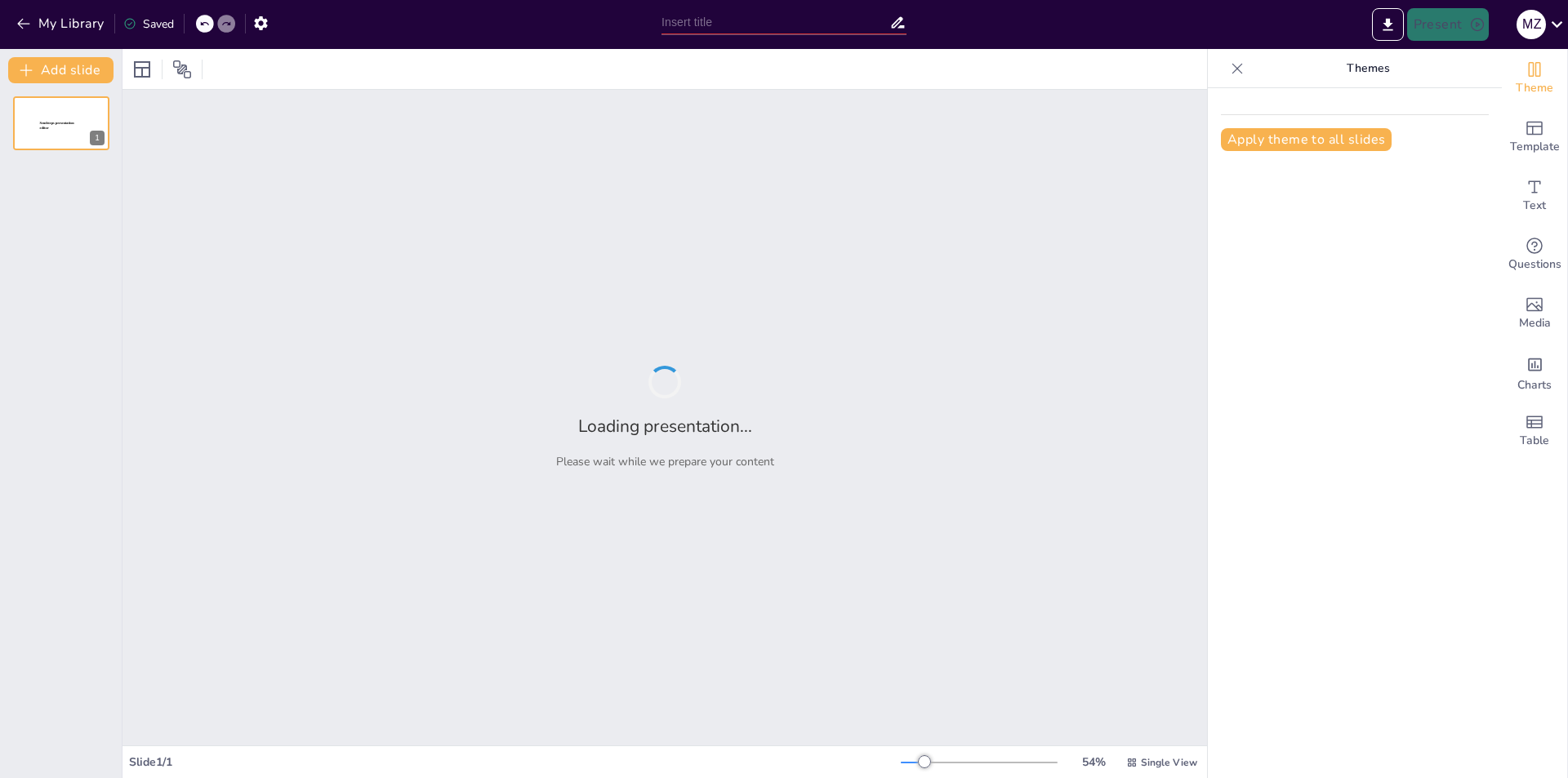
type input "تحسين تجربة المريض من خلال كونسلتو لوران: خدمات طبية متكاملة"
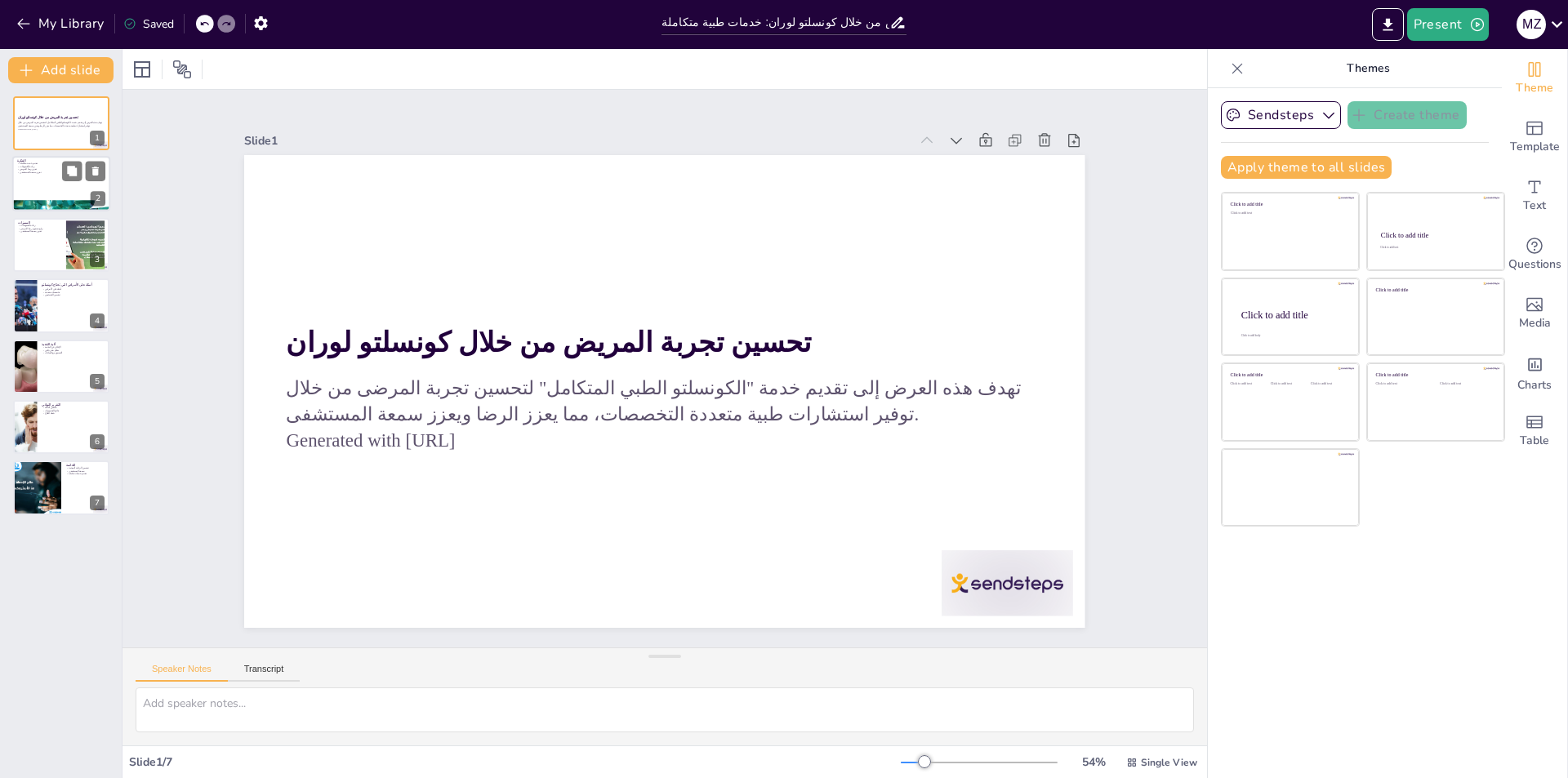
click at [52, 173] on p "تعزيز سمعة المستشفى" at bounding box center [61, 173] width 89 height 4
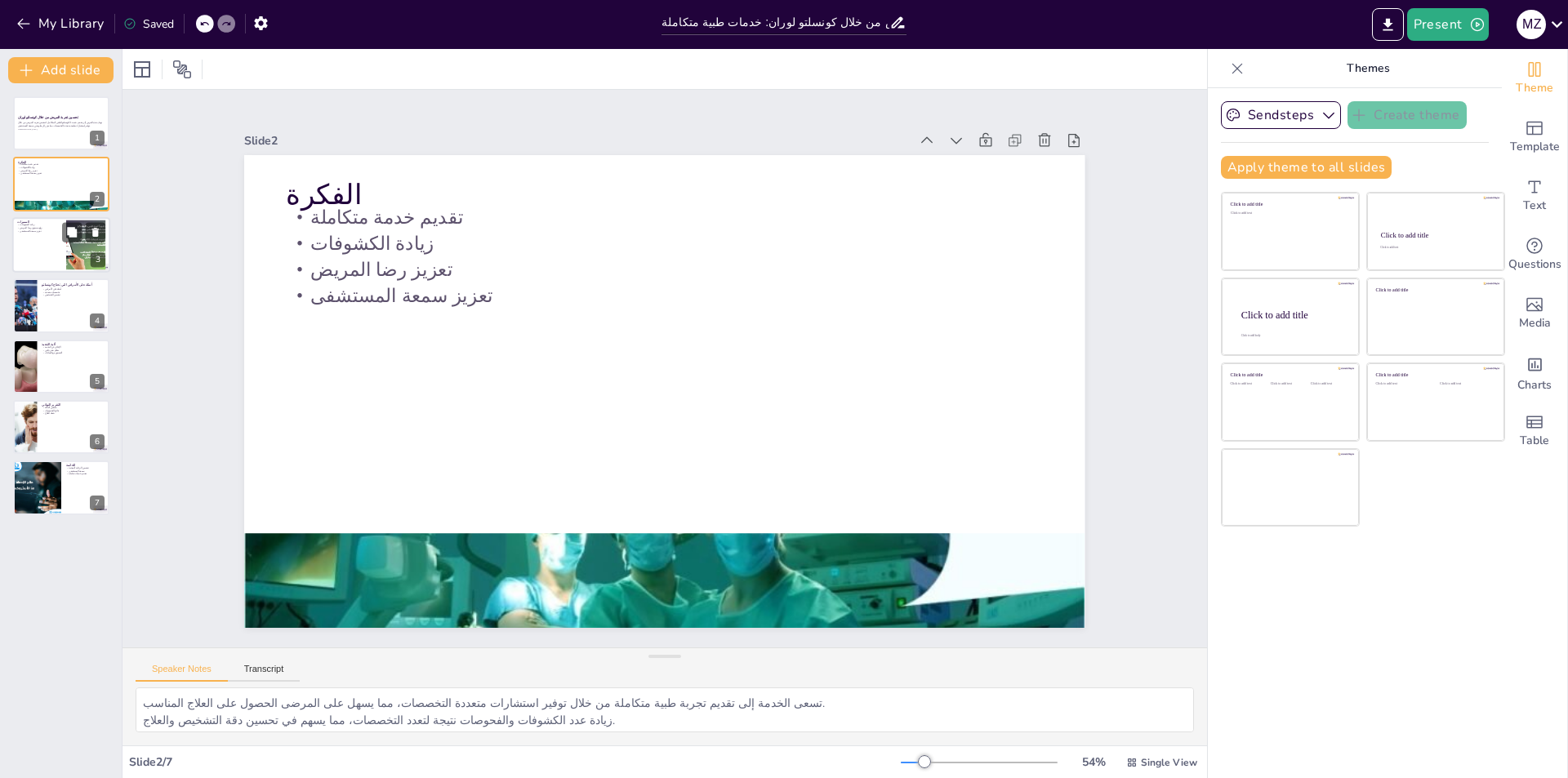
click at [47, 248] on div at bounding box center [61, 244] width 98 height 55
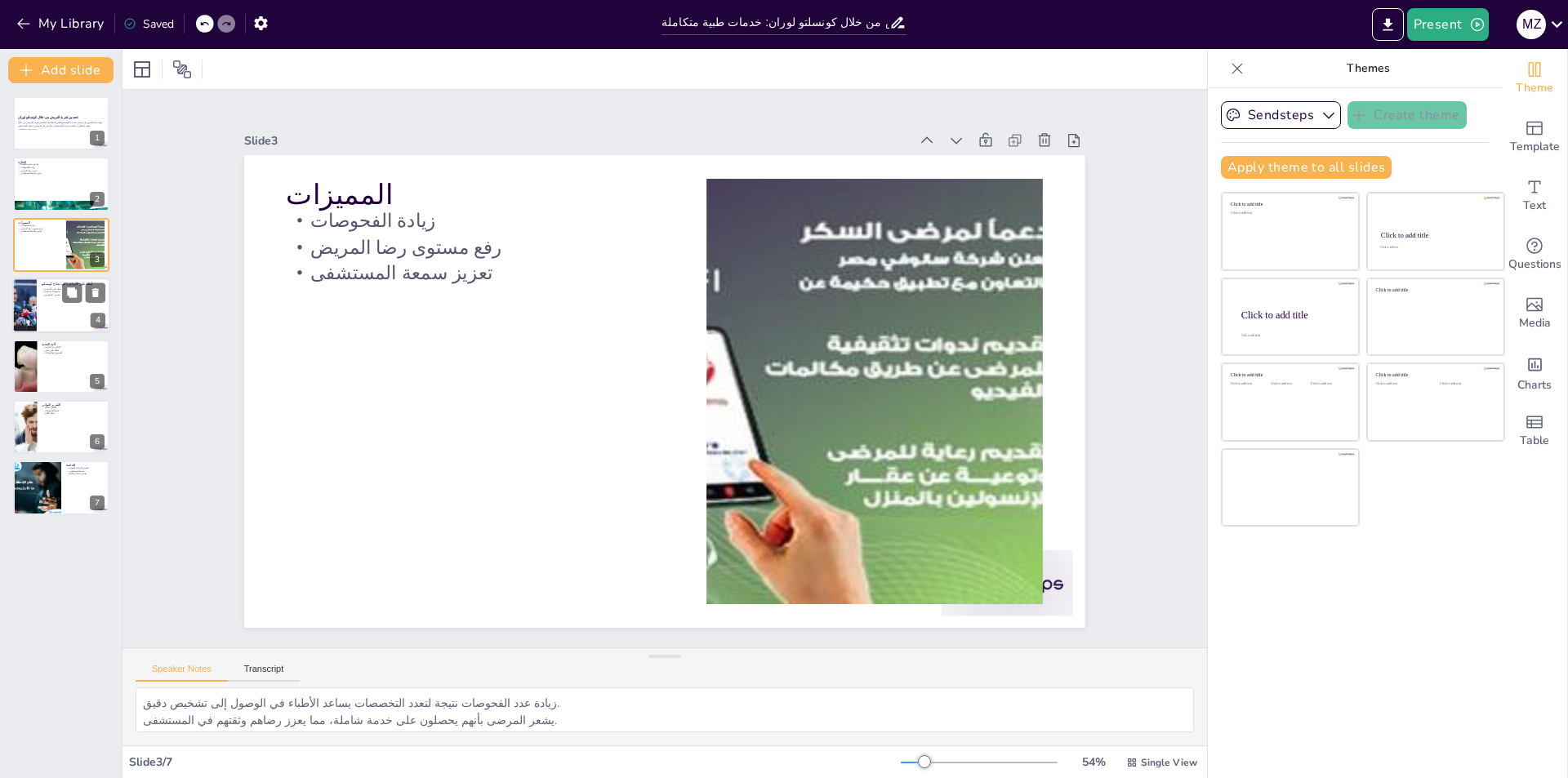
click at [47, 308] on div at bounding box center [61, 305] width 98 height 55
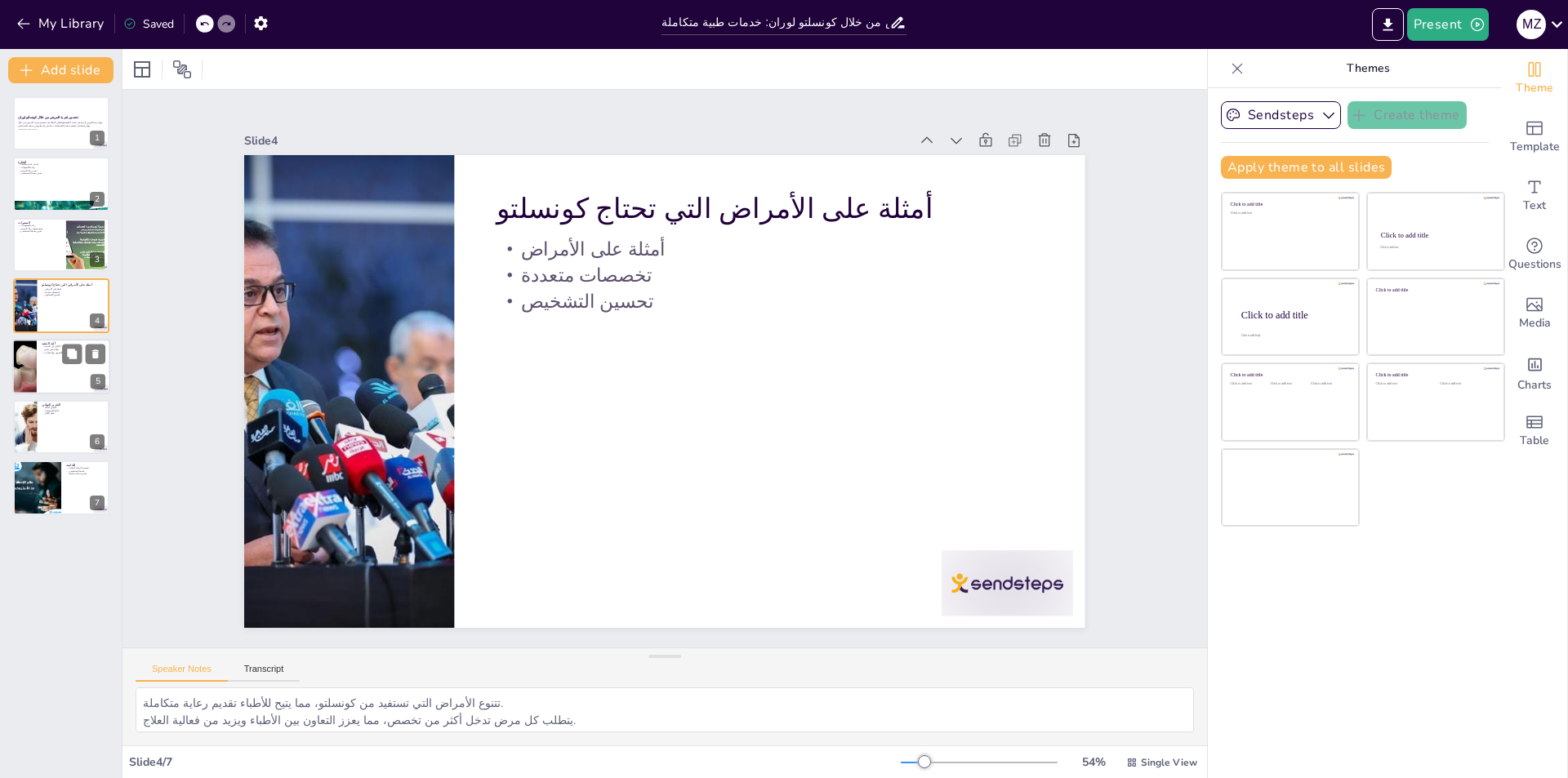
click at [58, 362] on div at bounding box center [61, 366] width 98 height 55
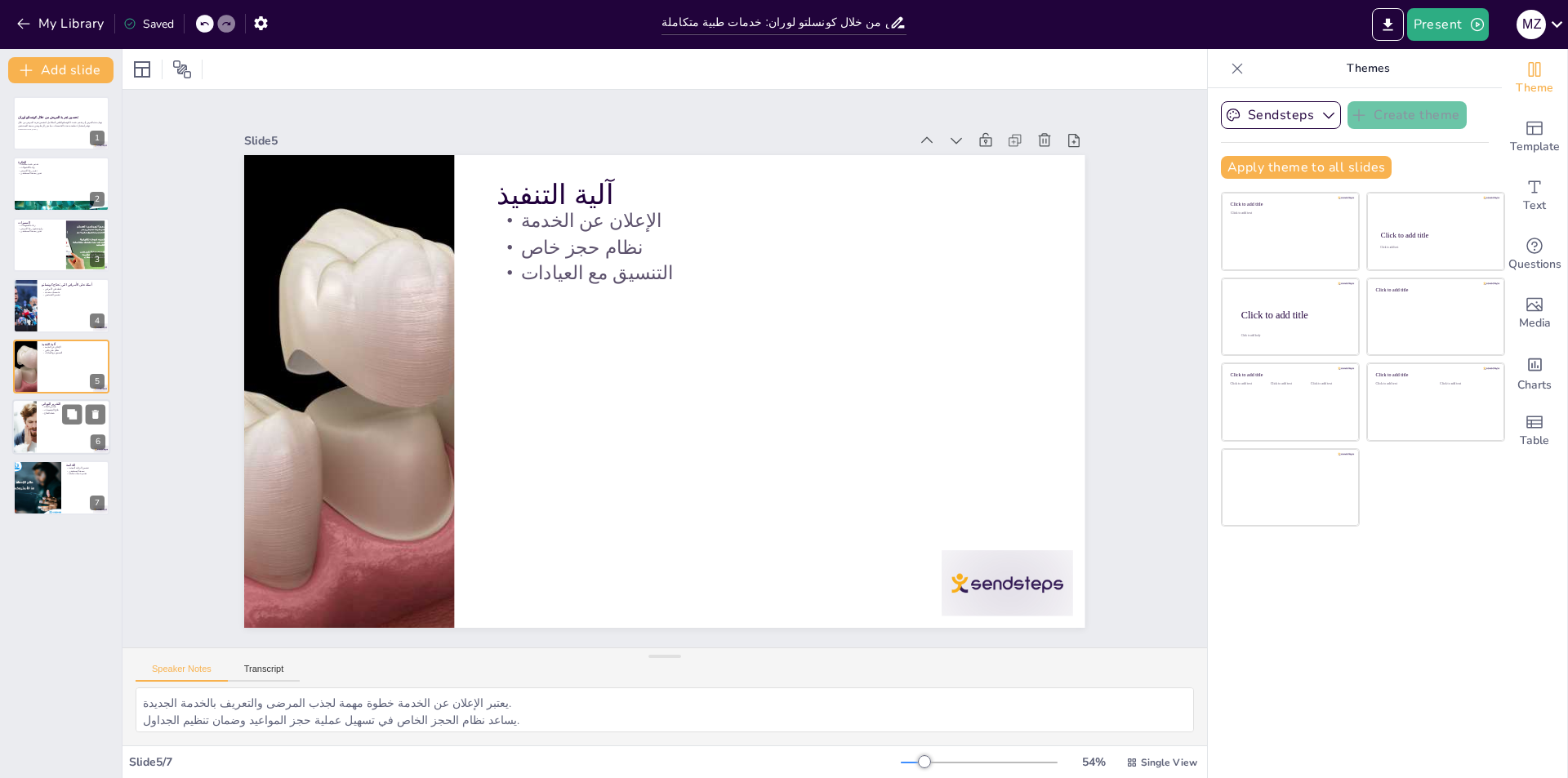
click at [58, 421] on div at bounding box center [61, 426] width 98 height 55
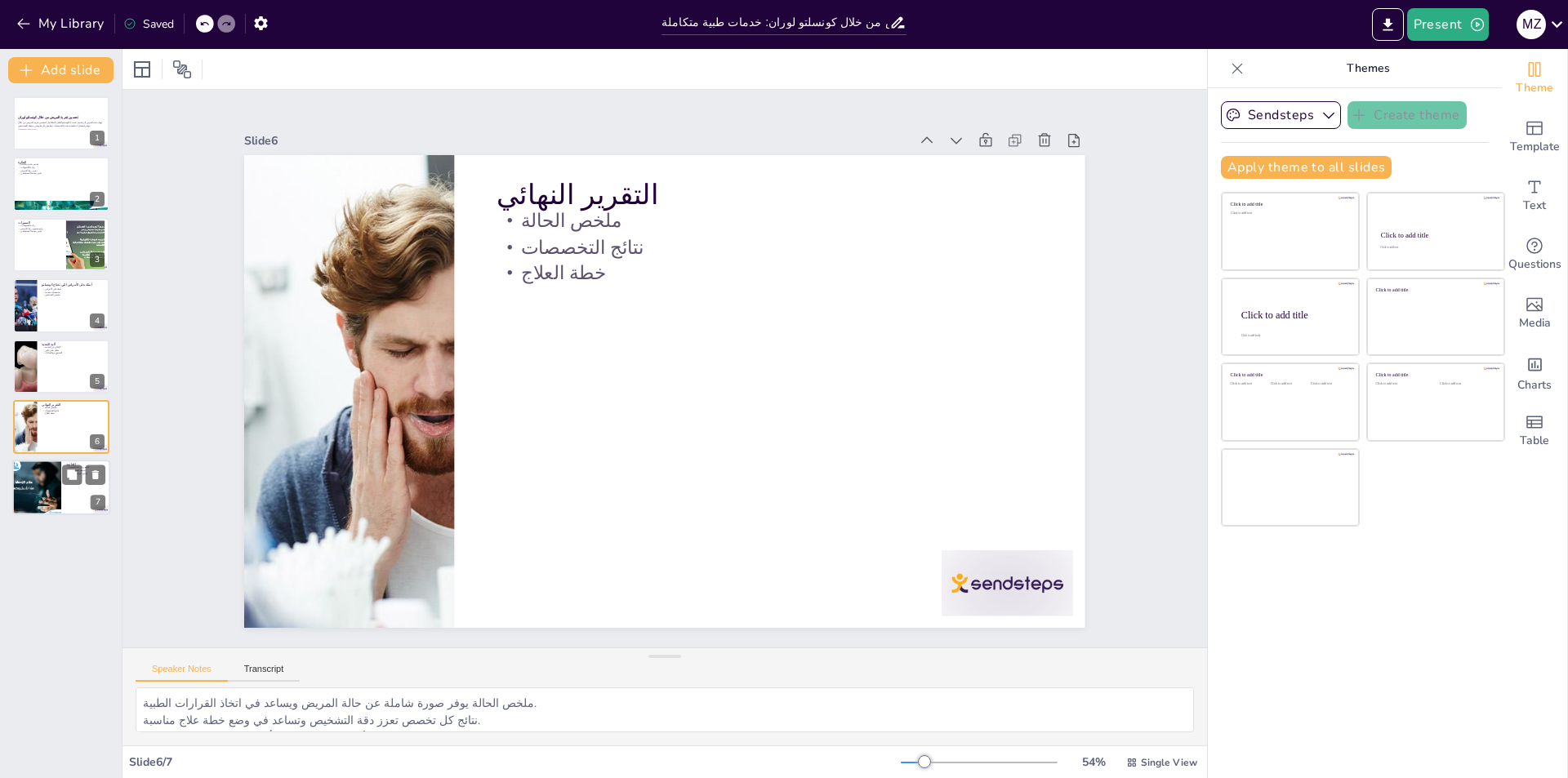
click at [64, 485] on div at bounding box center [61, 488] width 98 height 55
type textarea "تحسين تجربة المريض يسهم بشكل مباشر في تحسين جودة الرعاية الصحية المقدمة. تعزيز …"
